Goal: Task Accomplishment & Management: Use online tool/utility

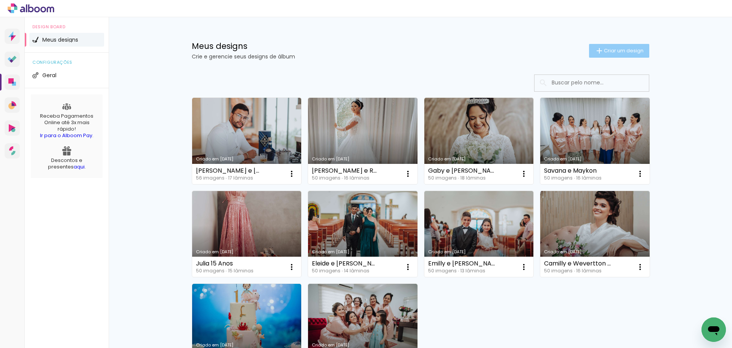
click at [604, 48] on span "Criar um design" at bounding box center [624, 50] width 40 height 5
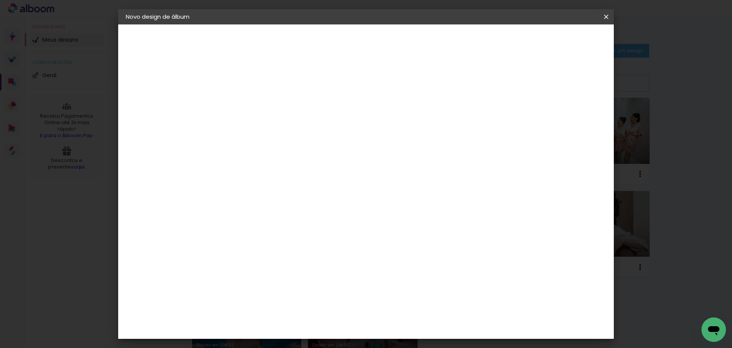
click at [0, 0] on div at bounding box center [0, 0] width 0 height 0
click at [251, 105] on input at bounding box center [251, 103] width 0 height 12
click at [251, 102] on input "Gessica e [PERSON_NAME]" at bounding box center [251, 103] width 0 height 12
type input "Gessyca e [PERSON_NAME]"
type paper-input "Gessyca e [PERSON_NAME]"
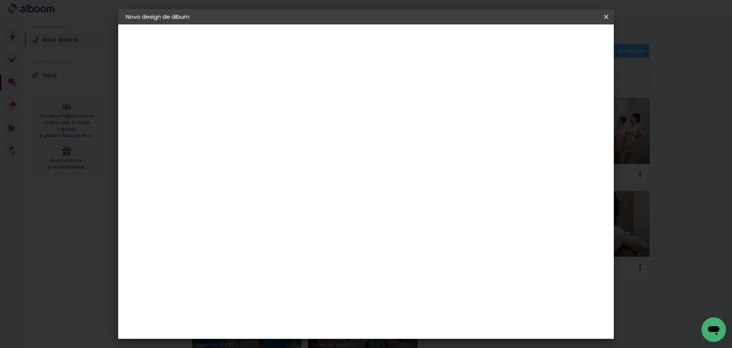
click at [329, 41] on paper-button "Avançar" at bounding box center [309, 40] width 37 height 13
click at [302, 143] on input at bounding box center [270, 145] width 77 height 10
type input "drea"
type paper-input "drea"
click at [294, 166] on paper-item "DreambooksPro" at bounding box center [264, 172] width 70 height 17
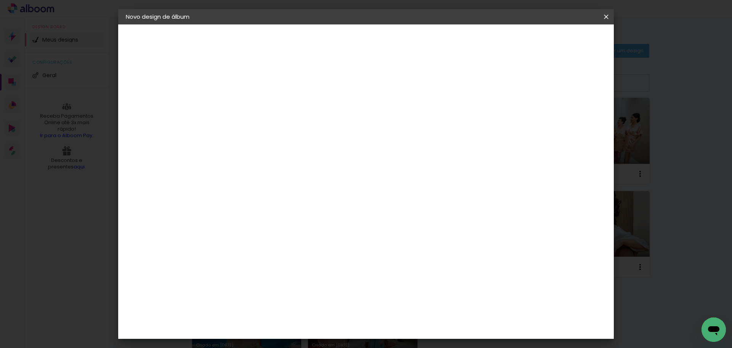
click at [376, 117] on paper-item "Tamanho Livre" at bounding box center [342, 116] width 68 height 17
click at [295, 172] on div "DreambooksPro" at bounding box center [271, 172] width 50 height 6
click at [376, 46] on paper-button "Avançar" at bounding box center [356, 40] width 37 height 13
click at [280, 127] on input "text" at bounding box center [266, 133] width 30 height 12
click at [398, 128] on paper-item "Álbum" at bounding box center [416, 126] width 153 height 15
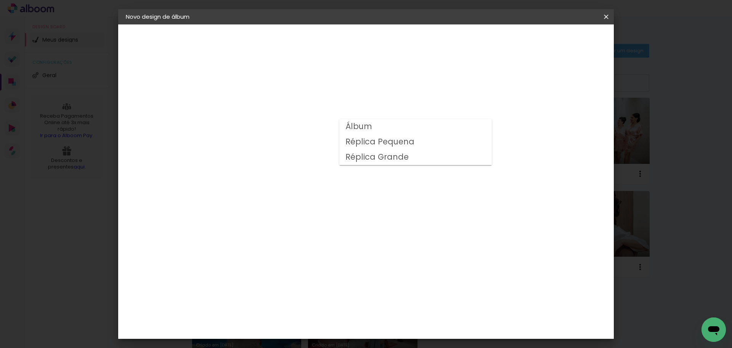
type input "Álbum"
click at [302, 209] on span "30 × 30" at bounding box center [284, 217] width 35 height 16
drag, startPoint x: 589, startPoint y: 47, endPoint x: 589, endPoint y: 40, distance: 6.5
click at [375, 46] on paper-button "Avançar" at bounding box center [356, 40] width 37 height 13
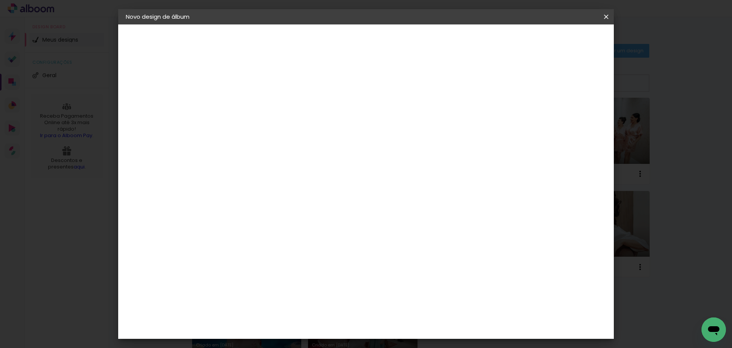
click at [559, 42] on span "Iniciar design" at bounding box center [541, 40] width 35 height 5
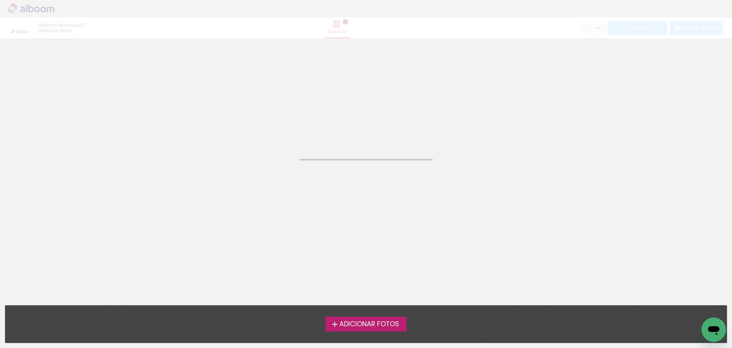
click at [378, 320] on span "Adicionar Fotos" at bounding box center [370, 323] width 60 height 7
click at [0, 0] on input "file" at bounding box center [0, 0] width 0 height 0
